Goal: Find specific page/section: Find specific page/section

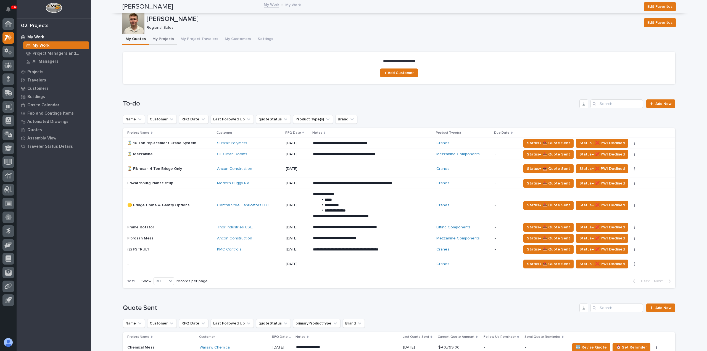
click at [161, 39] on button "My Projects" at bounding box center [163, 40] width 28 height 12
click at [161, 38] on button "My Projects" at bounding box center [163, 40] width 28 height 12
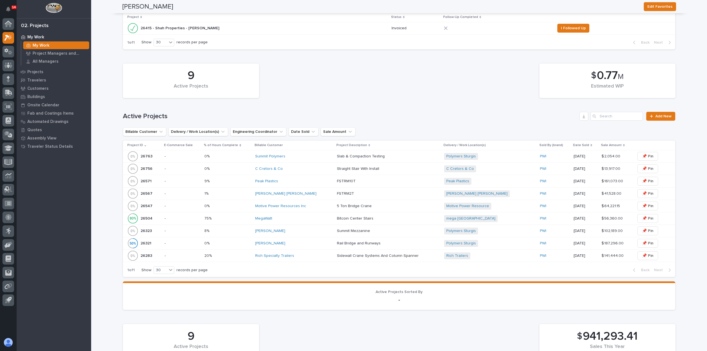
scroll to position [166, 0]
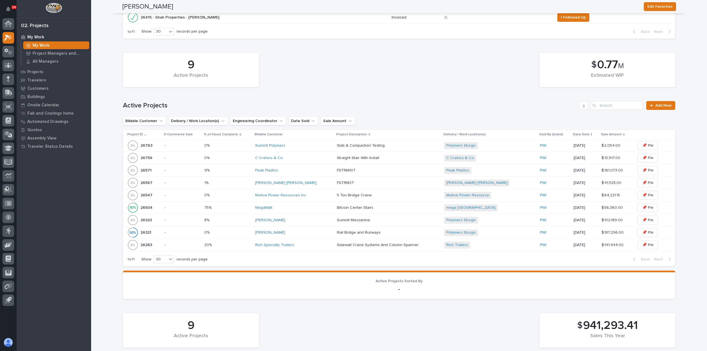
click at [308, 183] on div "[PERSON_NAME] [PERSON_NAME]" at bounding box center [293, 183] width 77 height 5
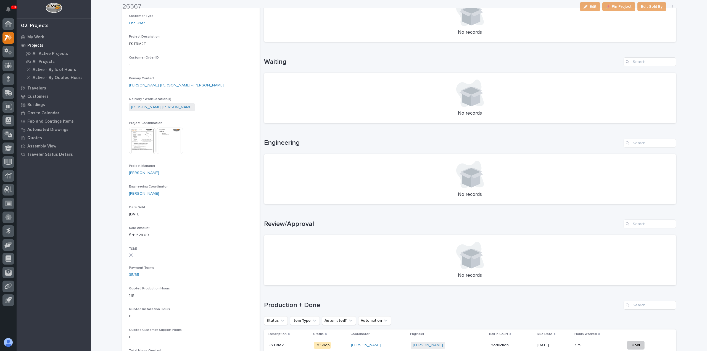
scroll to position [193, 0]
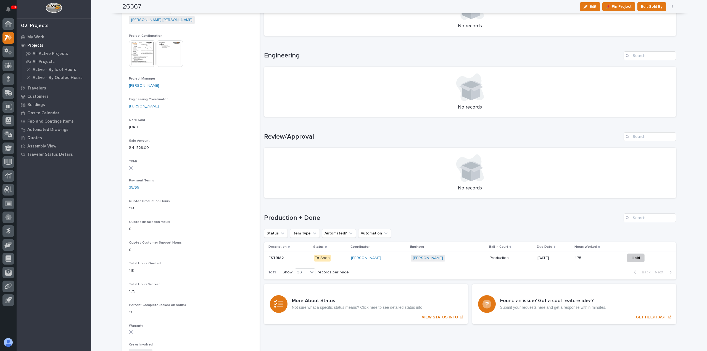
click at [461, 259] on div "[PERSON_NAME] + 0" at bounding box center [448, 258] width 75 height 7
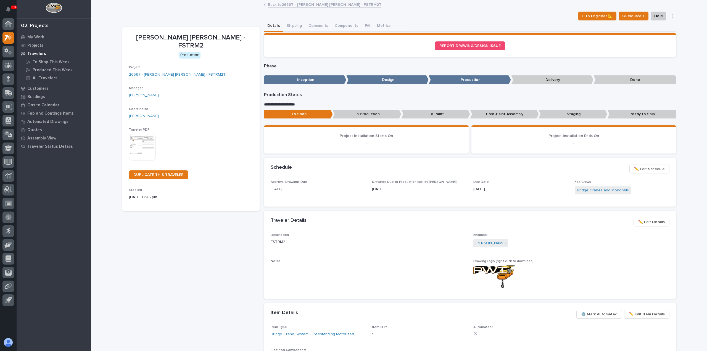
click at [286, 6] on link "Back to 26567 - [PERSON_NAME] [PERSON_NAME] - FSTRM2T" at bounding box center [324, 4] width 113 height 6
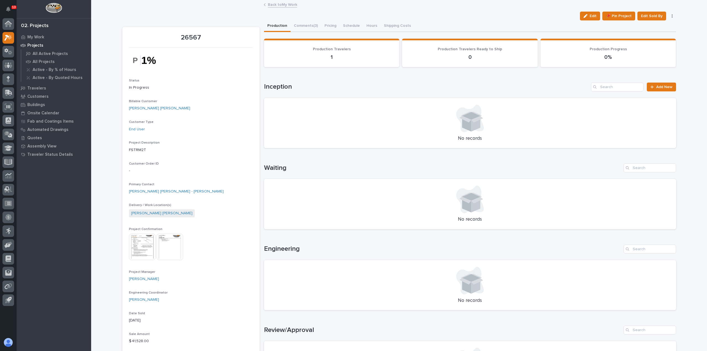
click at [290, 7] on link "Back to My Work" at bounding box center [282, 4] width 29 height 6
